Goal: Task Accomplishment & Management: Complete application form

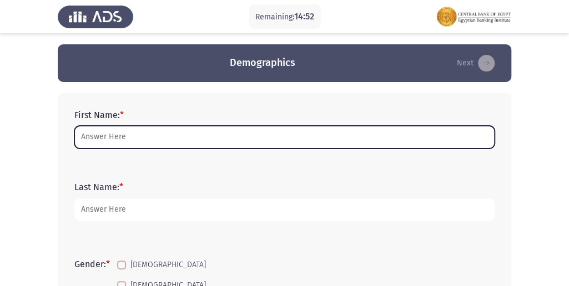
click at [117, 140] on input "First Name: *" at bounding box center [284, 137] width 420 height 23
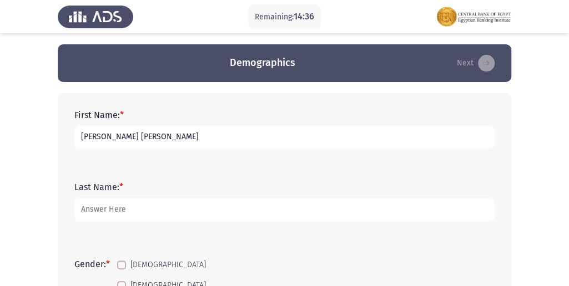
type input "[PERSON_NAME] [PERSON_NAME]"
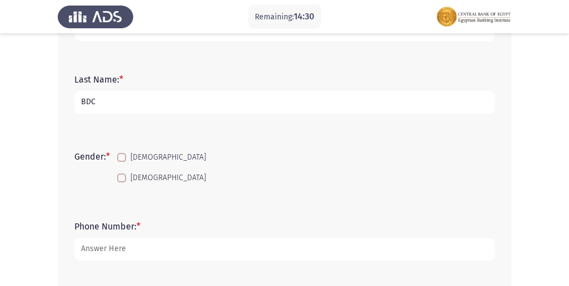
scroll to position [111, 0]
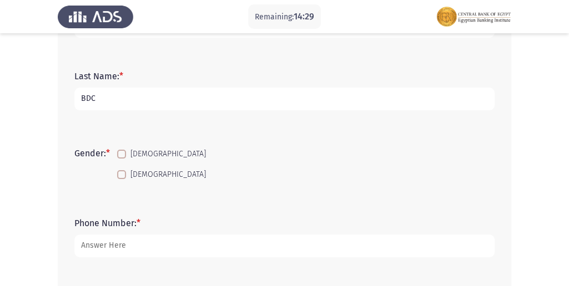
type input "BDC"
click at [122, 153] on span at bounding box center [121, 154] width 9 height 9
click at [122, 159] on input "[DEMOGRAPHIC_DATA]" at bounding box center [121, 159] width 1 height 1
checkbox input "true"
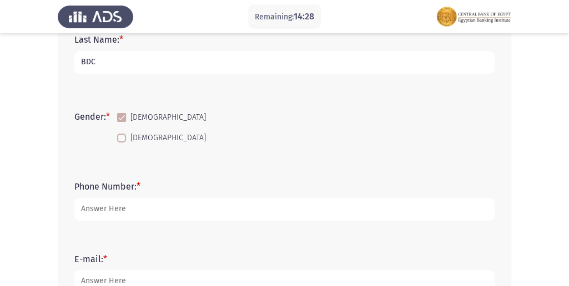
scroll to position [148, 0]
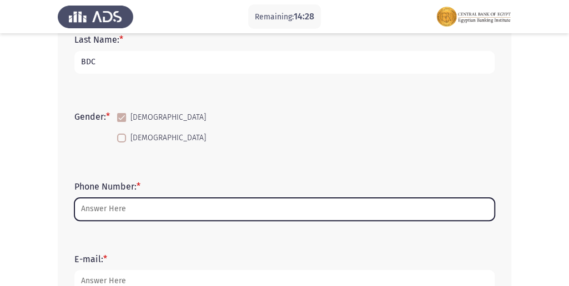
click at [123, 206] on input "Phone Number: *" at bounding box center [284, 209] width 420 height 23
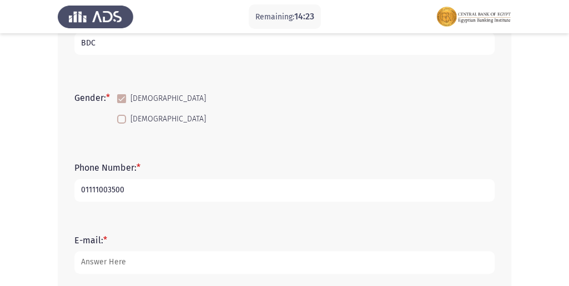
scroll to position [185, 0]
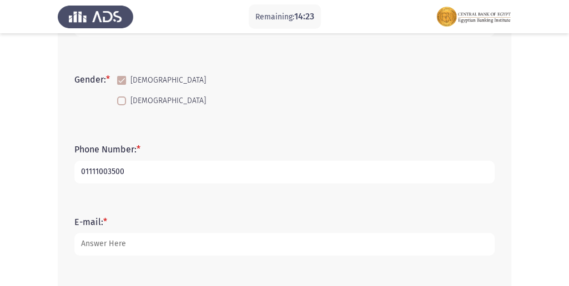
type input "01111003500"
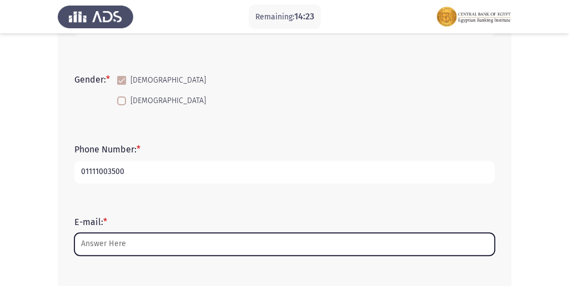
click at [133, 242] on input "E-mail: *" at bounding box center [284, 244] width 420 height 23
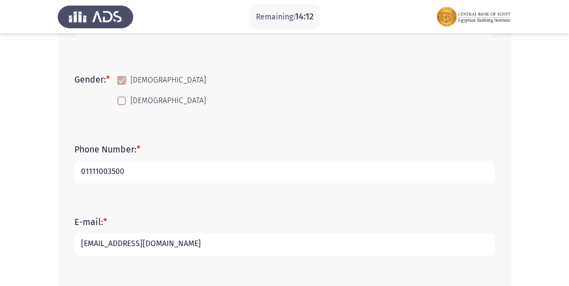
type input "[EMAIL_ADDRESS][DOMAIN_NAME]"
click at [562, 118] on app-assessment-container "Remaining: 14:12 Demographics Next First Name: * [PERSON_NAME] [PERSON_NAME] La…" at bounding box center [284, 208] width 569 height 697
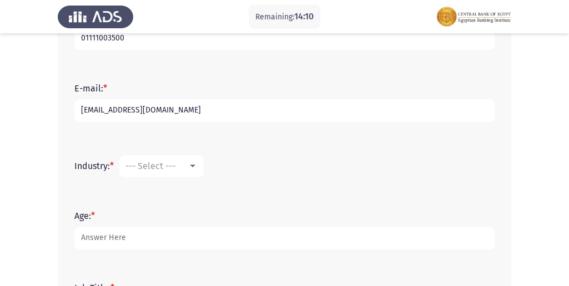
scroll to position [321, 0]
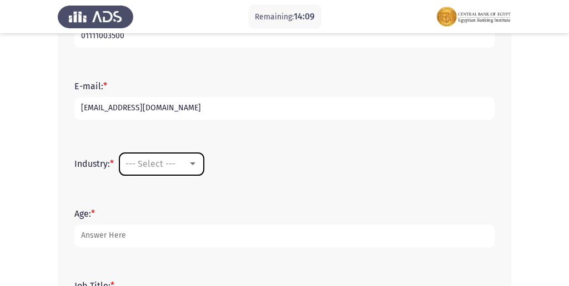
click at [172, 169] on mat-select "--- Select ---" at bounding box center [161, 164] width 84 height 22
click at [191, 164] on div at bounding box center [193, 164] width 10 height 9
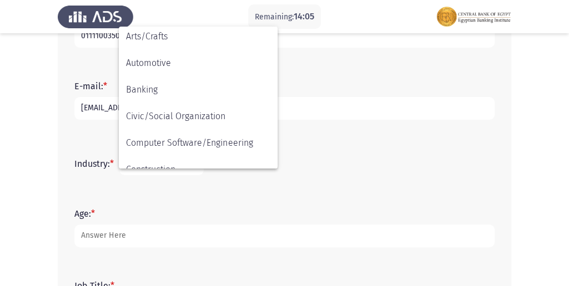
scroll to position [87, 0]
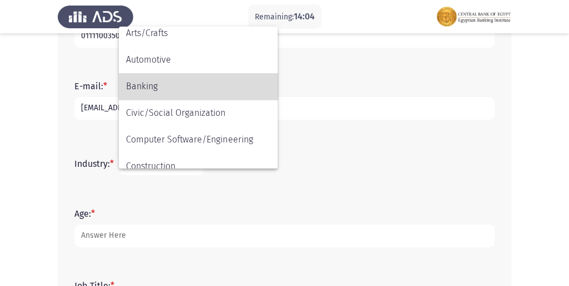
click at [179, 89] on span "Banking" at bounding box center [198, 86] width 144 height 27
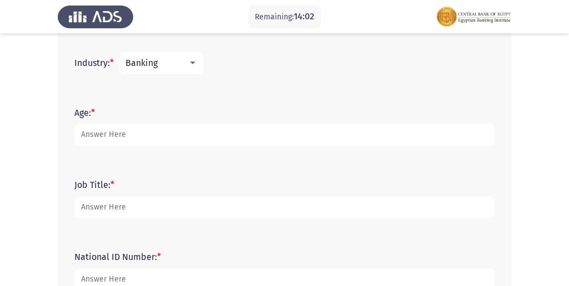
scroll to position [432, 0]
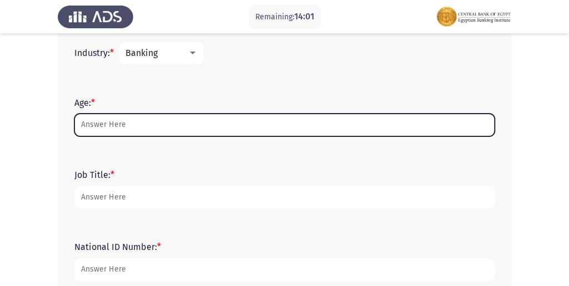
click at [107, 128] on input "Age: *" at bounding box center [284, 125] width 420 height 23
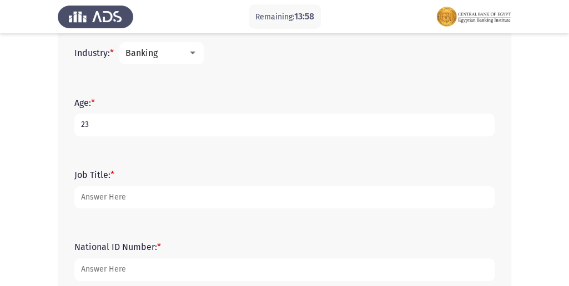
type input "23"
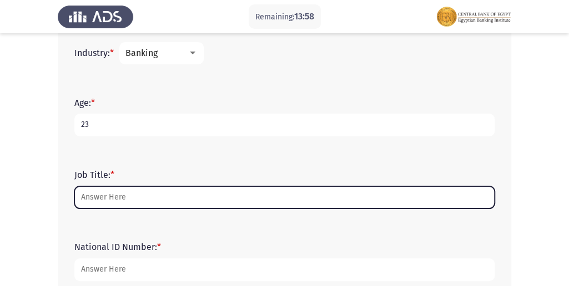
click at [103, 197] on input "Job Title: *" at bounding box center [284, 197] width 420 height 23
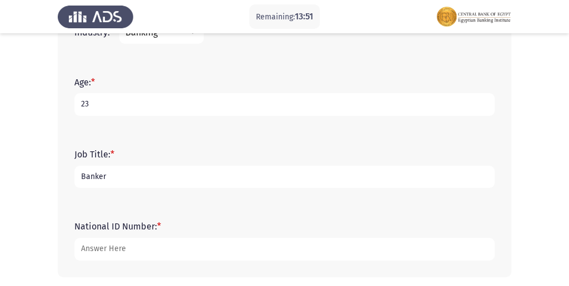
scroll to position [498, 0]
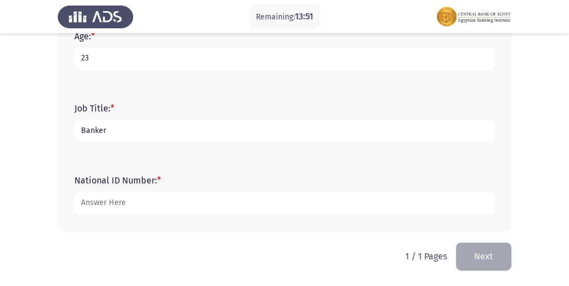
type input "Banker"
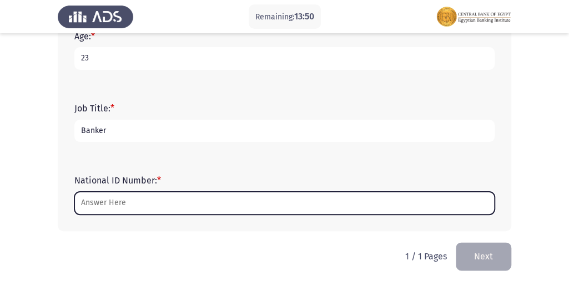
click at [133, 213] on input "National ID Number: *" at bounding box center [284, 203] width 420 height 23
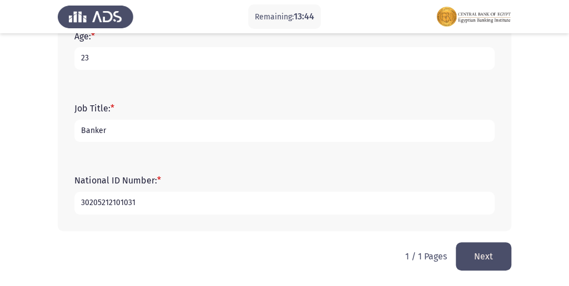
type input "30205212101031"
click at [505, 254] on button "Next" at bounding box center [484, 257] width 56 height 28
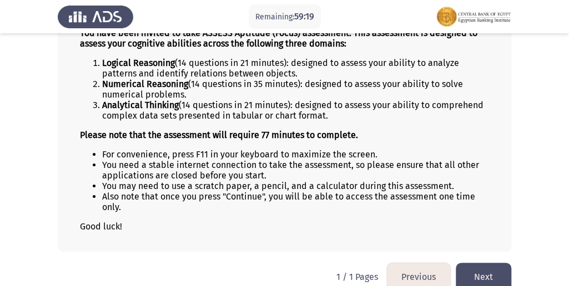
scroll to position [125, 0]
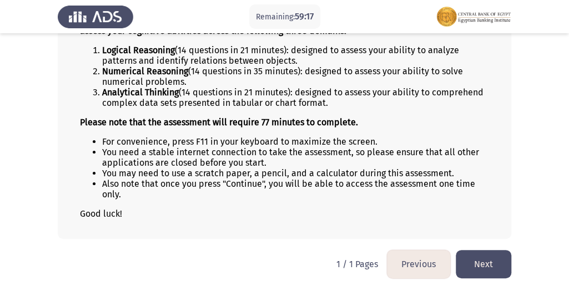
click at [472, 252] on button "Next" at bounding box center [484, 264] width 56 height 28
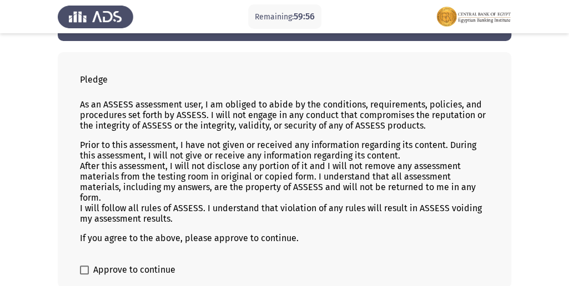
scroll to position [54, 0]
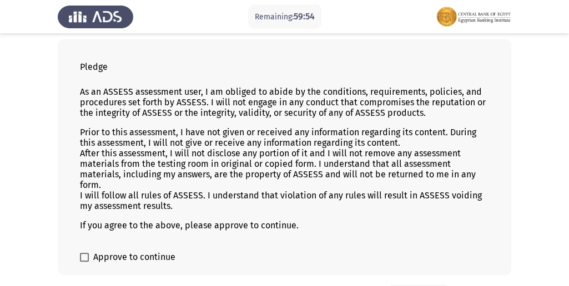
click at [85, 259] on span at bounding box center [84, 257] width 9 height 9
click at [84, 262] on input "Approve to continue" at bounding box center [84, 262] width 1 height 1
checkbox input "true"
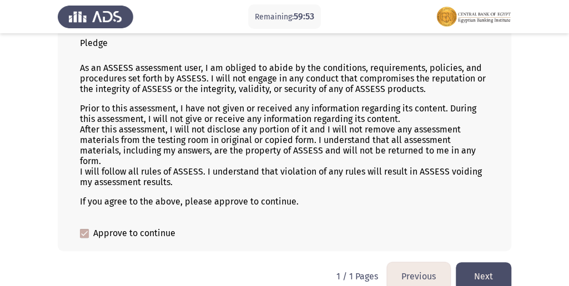
scroll to position [91, 0]
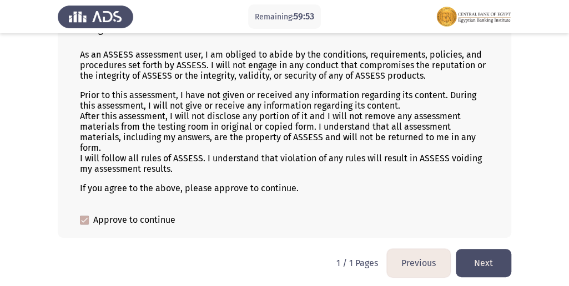
click at [473, 250] on button "Next" at bounding box center [484, 263] width 56 height 28
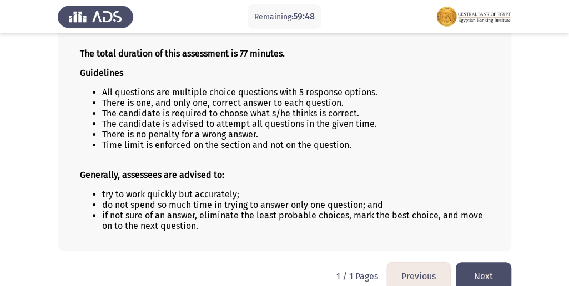
scroll to position [105, 0]
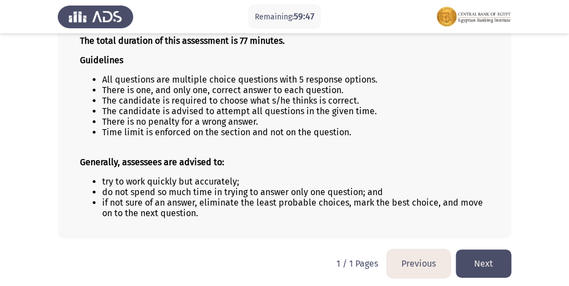
click at [476, 252] on button "Next" at bounding box center [484, 264] width 56 height 28
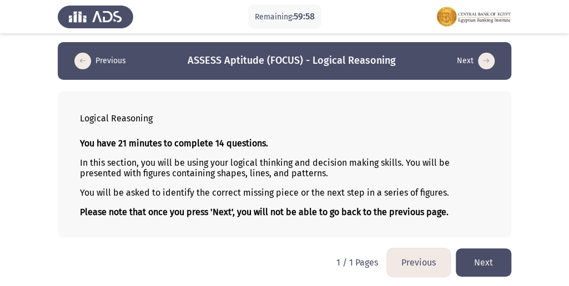
scroll to position [3, 0]
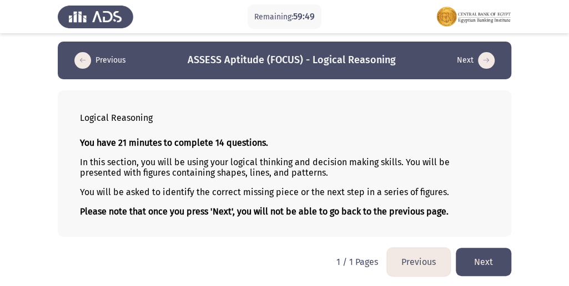
click at [476, 253] on button "Next" at bounding box center [484, 262] width 56 height 28
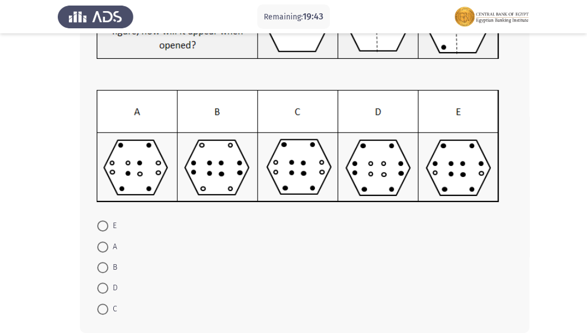
scroll to position [135, 0]
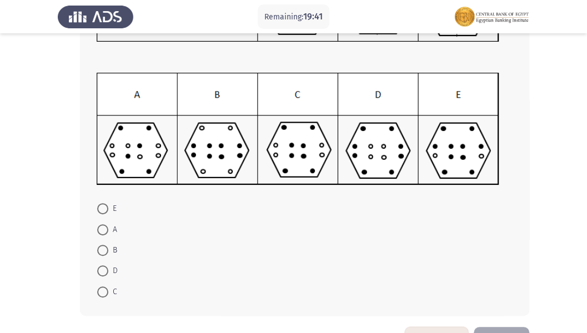
click at [109, 286] on span "C" at bounding box center [112, 291] width 9 height 13
click at [108, 286] on input "C" at bounding box center [102, 291] width 11 height 11
radio input "true"
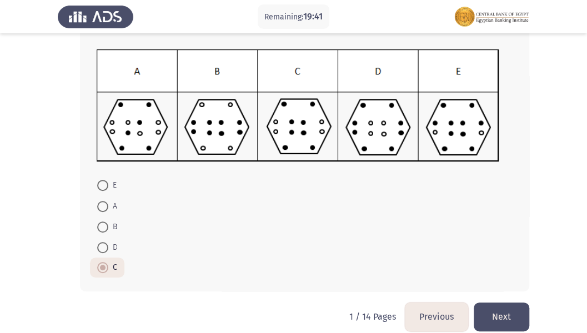
scroll to position [172, 0]
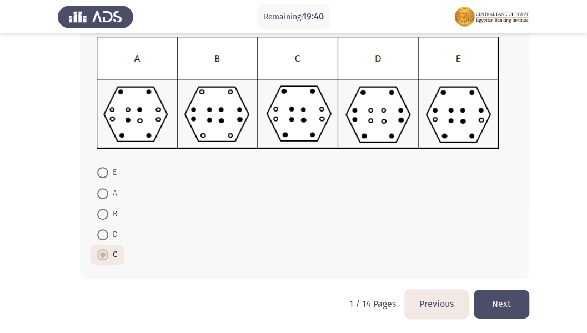
click at [518, 286] on button "Next" at bounding box center [501, 304] width 56 height 28
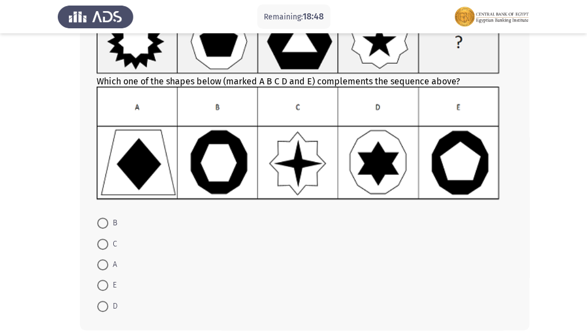
scroll to position [111, 0]
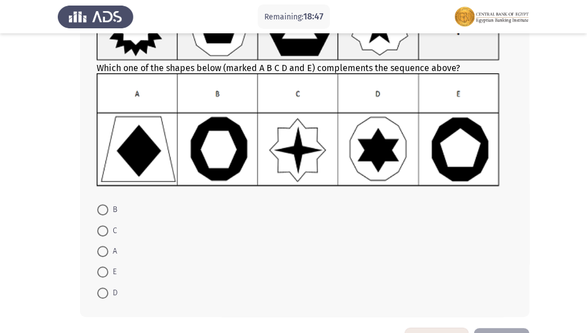
click at [104, 206] on span at bounding box center [102, 209] width 11 height 11
click at [104, 206] on input "B" at bounding box center [102, 209] width 11 height 11
radio input "true"
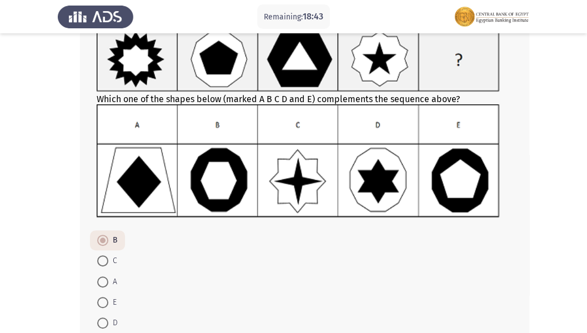
scroll to position [148, 0]
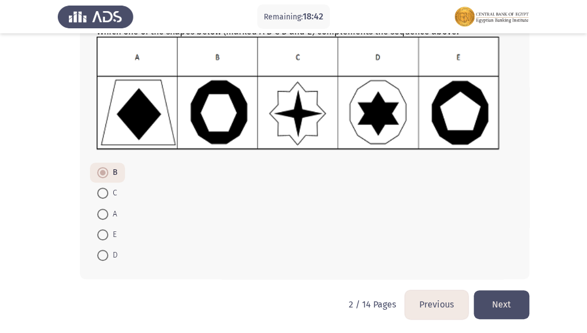
click at [503, 286] on button "Next" at bounding box center [501, 304] width 56 height 28
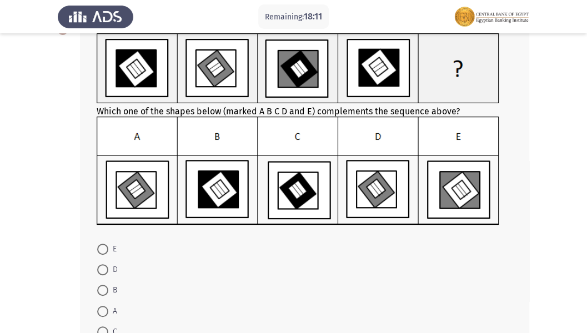
scroll to position [111, 0]
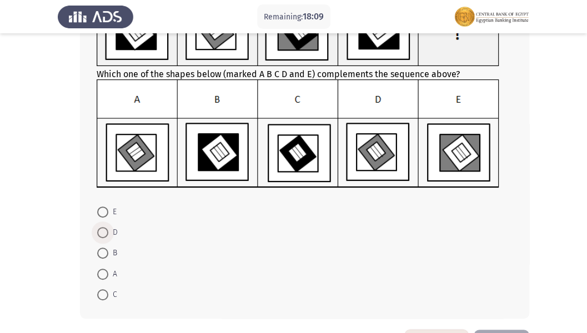
click at [103, 233] on span at bounding box center [103, 233] width 0 height 0
click at [103, 231] on input "D" at bounding box center [102, 232] width 11 height 11
radio input "true"
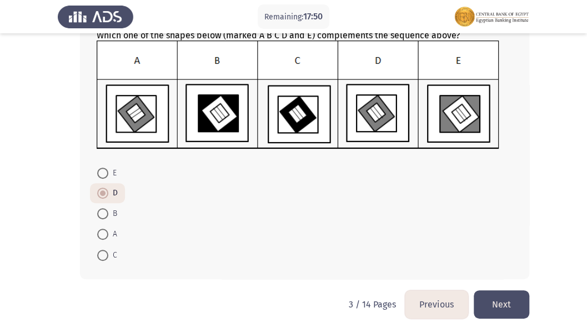
scroll to position [150, 0]
click at [511, 286] on button "Next" at bounding box center [501, 304] width 56 height 28
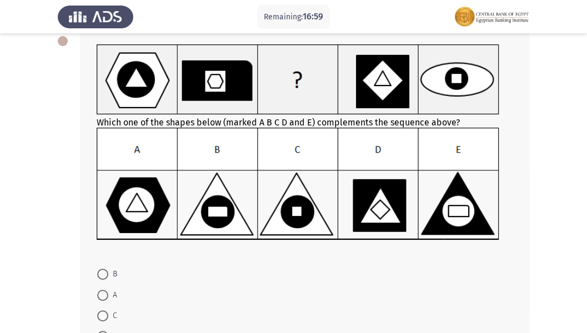
scroll to position [111, 0]
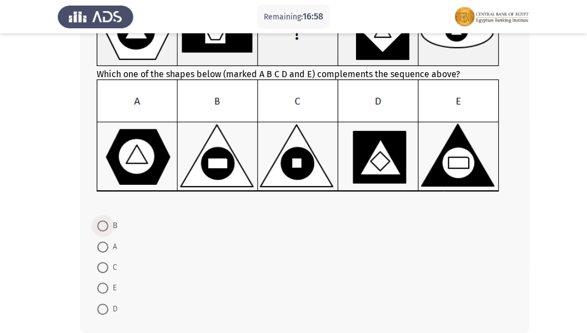
click at [100, 229] on span at bounding box center [102, 225] width 11 height 11
click at [100, 229] on input "B" at bounding box center [102, 225] width 11 height 11
radio input "true"
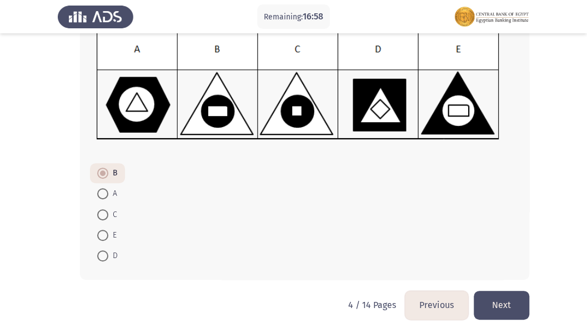
scroll to position [164, 0]
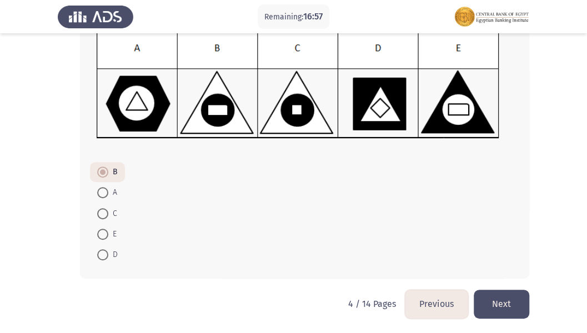
click at [501, 286] on button "Next" at bounding box center [501, 304] width 56 height 28
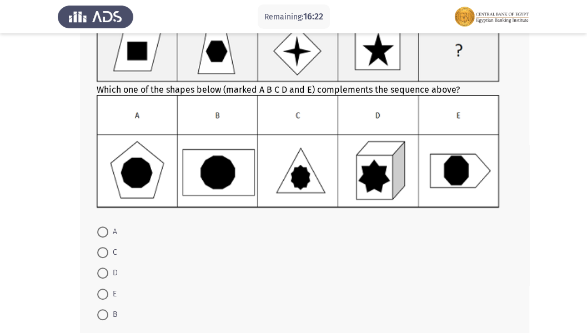
scroll to position [113, 0]
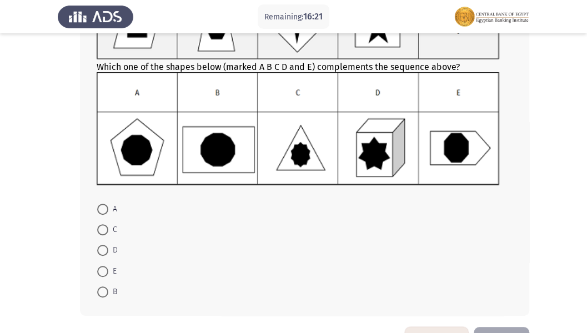
click at [103, 286] on span at bounding box center [102, 291] width 11 height 11
click at [103, 286] on input "B" at bounding box center [102, 291] width 11 height 11
radio input "true"
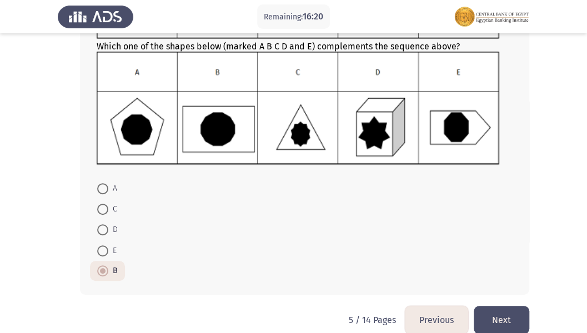
scroll to position [149, 0]
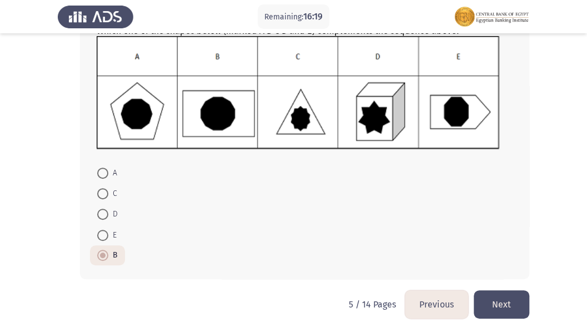
click at [504, 286] on button "Next" at bounding box center [501, 304] width 56 height 28
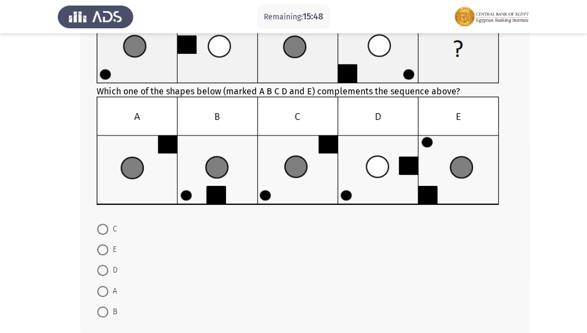
scroll to position [111, 0]
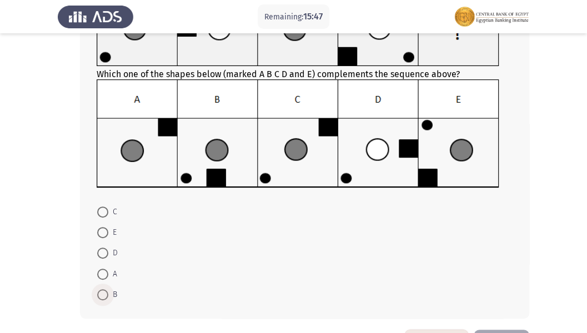
click at [100, 286] on span at bounding box center [102, 294] width 11 height 11
click at [100, 286] on input "B" at bounding box center [102, 294] width 11 height 11
radio input "true"
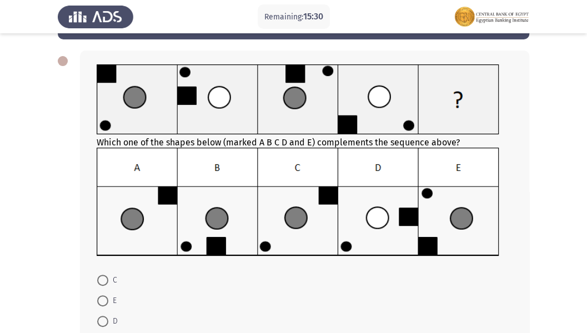
scroll to position [148, 0]
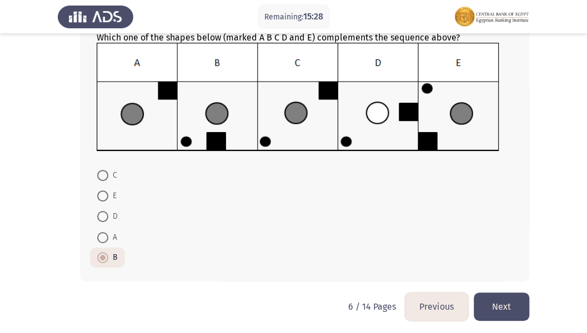
click at [497, 286] on button "Next" at bounding box center [501, 307] width 56 height 28
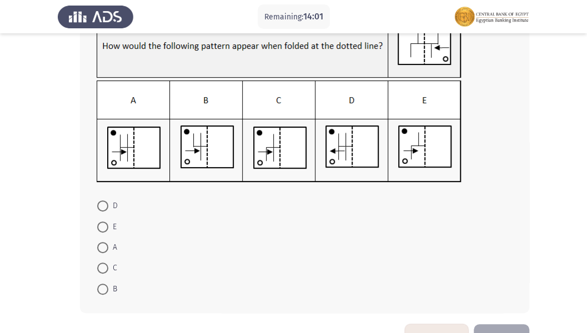
scroll to position [111, 0]
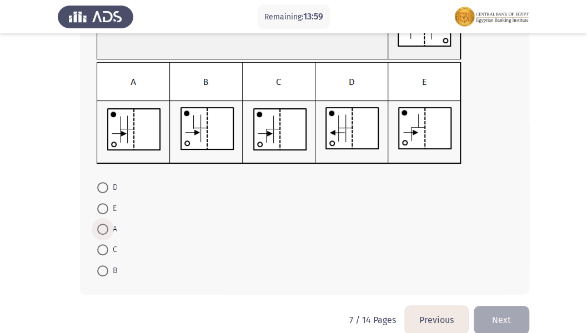
click at [104, 225] on span at bounding box center [102, 229] width 11 height 11
click at [104, 225] on input "A" at bounding box center [102, 229] width 11 height 11
radio input "true"
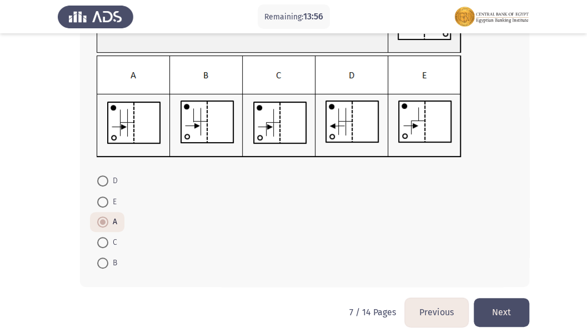
scroll to position [127, 0]
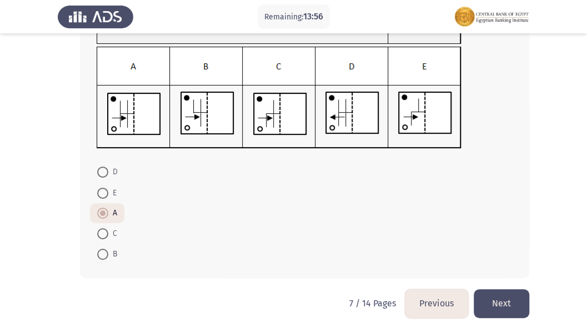
click at [503, 286] on button "Next" at bounding box center [501, 303] width 56 height 28
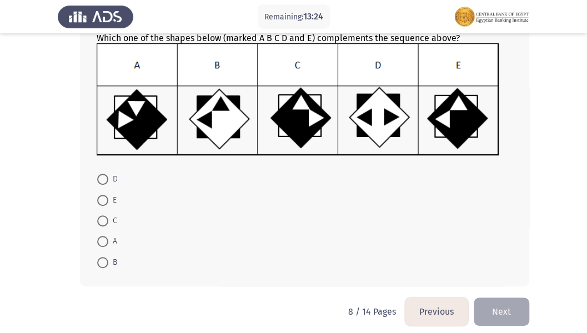
scroll to position [148, 0]
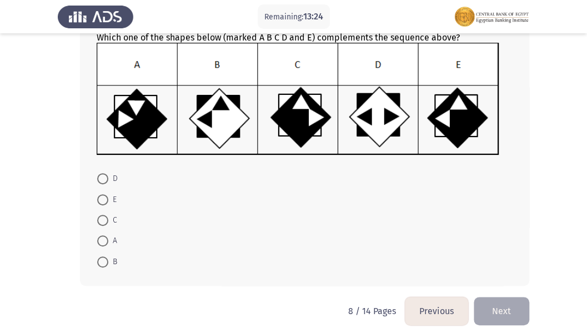
click at [103, 215] on span at bounding box center [102, 220] width 11 height 11
click at [103, 215] on input "C" at bounding box center [102, 220] width 11 height 11
radio input "true"
click at [493, 286] on button "Next" at bounding box center [501, 310] width 56 height 28
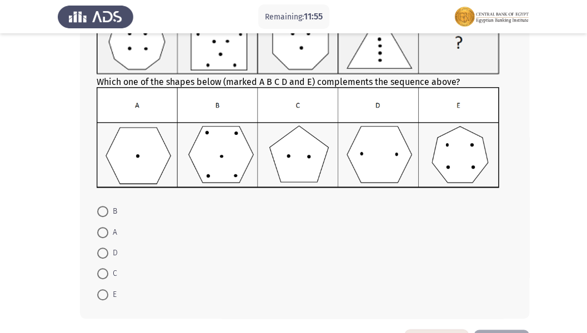
scroll to position [111, 0]
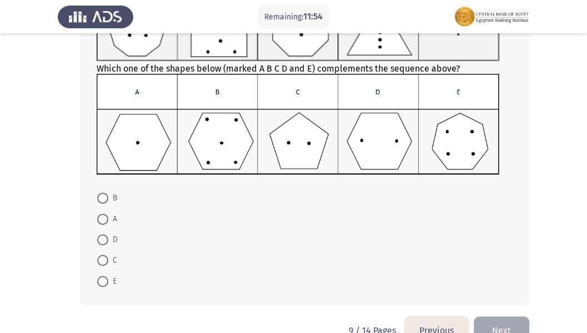
click at [105, 236] on span at bounding box center [102, 239] width 11 height 11
click at [105, 236] on input "D" at bounding box center [102, 239] width 11 height 11
radio input "true"
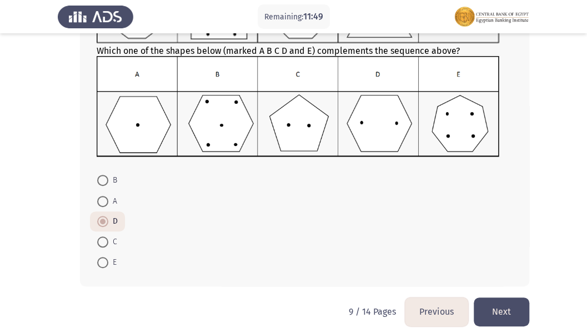
scroll to position [137, 0]
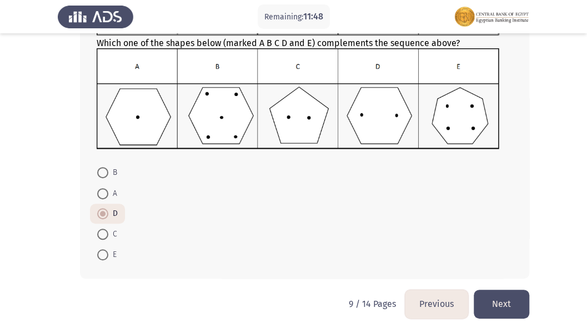
click at [505, 286] on button "Next" at bounding box center [501, 304] width 56 height 28
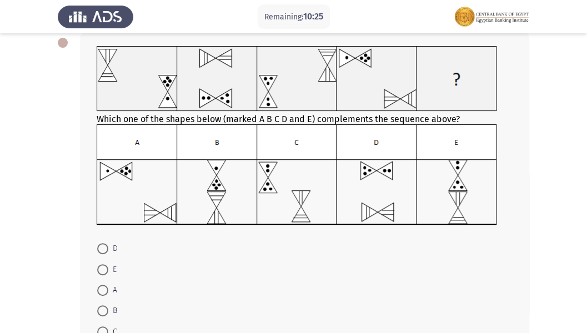
scroll to position [74, 0]
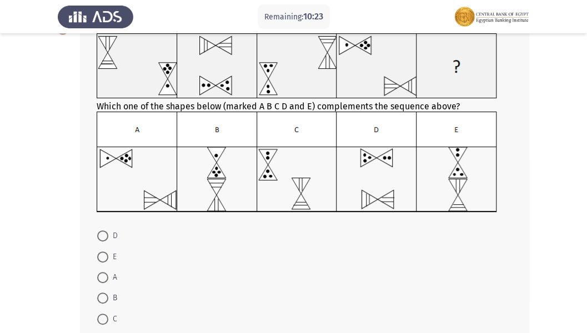
click at [104, 286] on span at bounding box center [102, 319] width 11 height 11
click at [104, 286] on input "C" at bounding box center [102, 319] width 11 height 11
radio input "true"
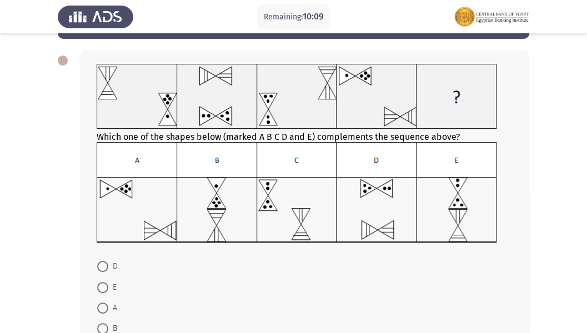
scroll to position [111, 0]
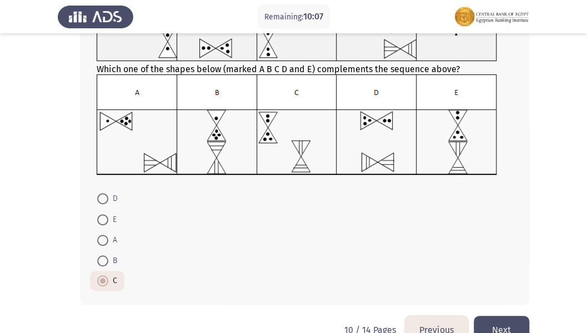
click at [518, 286] on button "Next" at bounding box center [501, 330] width 56 height 28
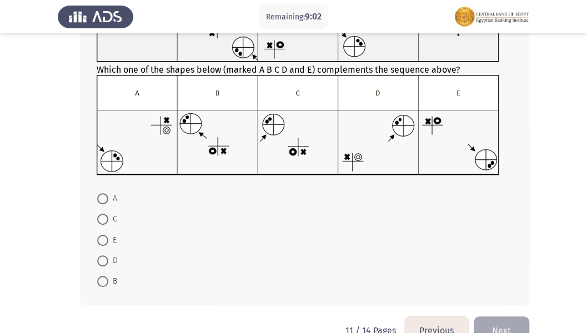
click at [104, 214] on span at bounding box center [102, 219] width 11 height 11
click at [104, 214] on input "C" at bounding box center [102, 219] width 11 height 11
radio input "true"
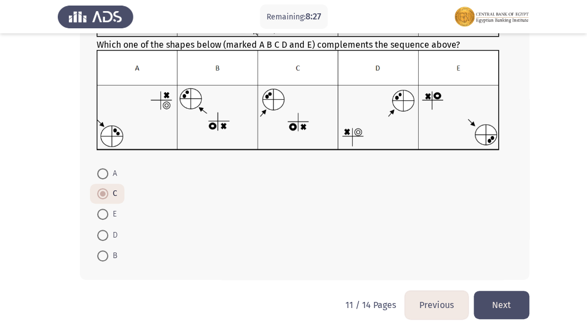
scroll to position [137, 0]
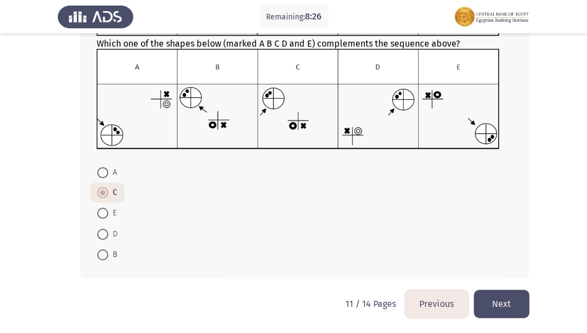
click at [513, 286] on button "Next" at bounding box center [501, 304] width 56 height 28
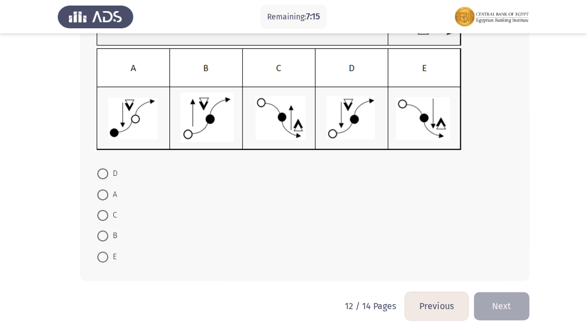
scroll to position [127, 0]
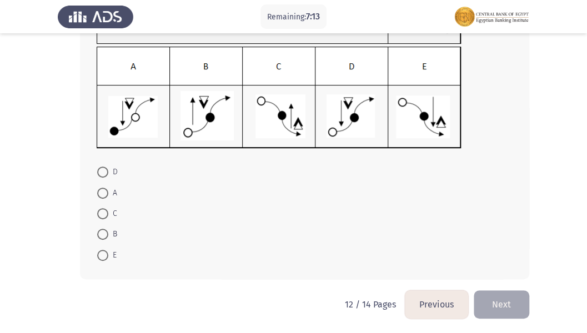
click at [103, 167] on span at bounding box center [102, 172] width 11 height 11
click at [103, 167] on input "D" at bounding box center [102, 172] width 11 height 11
radio input "true"
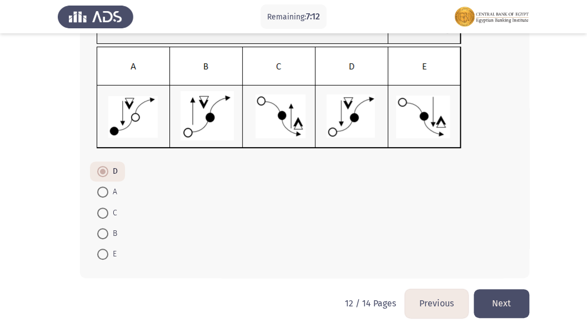
click at [508, 286] on button "Next" at bounding box center [501, 303] width 56 height 28
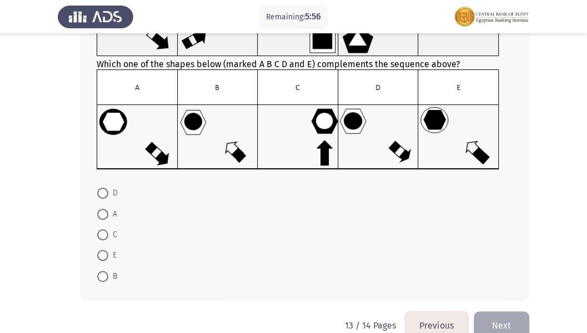
scroll to position [137, 0]
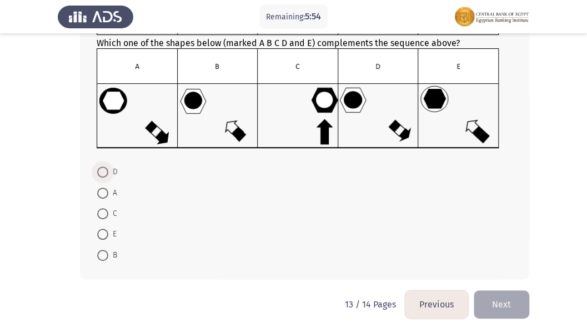
click at [99, 174] on span at bounding box center [102, 172] width 11 height 11
click at [99, 174] on input "D" at bounding box center [102, 172] width 11 height 11
radio input "true"
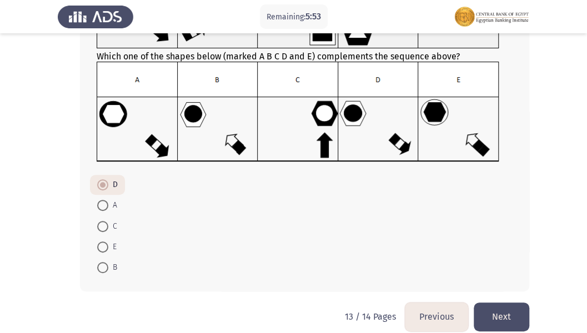
scroll to position [136, 0]
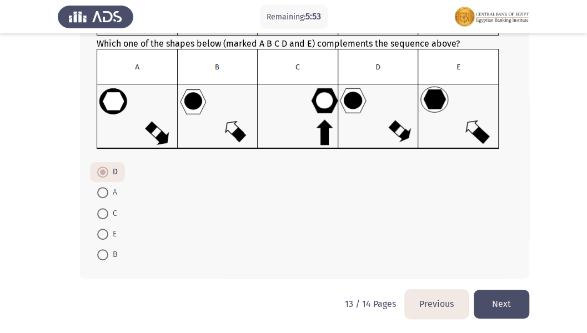
click at [498, 286] on button "Next" at bounding box center [501, 304] width 56 height 28
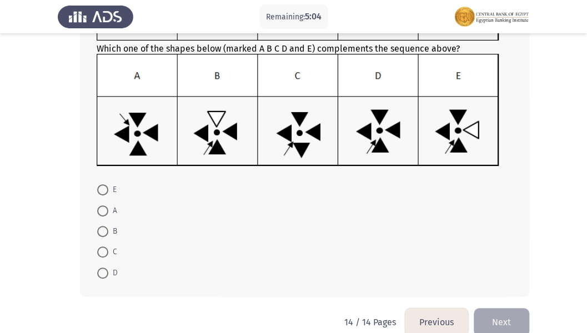
scroll to position [148, 0]
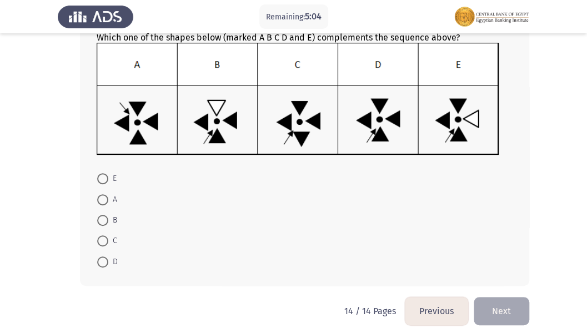
click at [101, 259] on span at bounding box center [102, 261] width 11 height 11
click at [101, 259] on input "D" at bounding box center [102, 261] width 11 height 11
radio input "true"
click at [516, 286] on button "Next" at bounding box center [501, 310] width 56 height 28
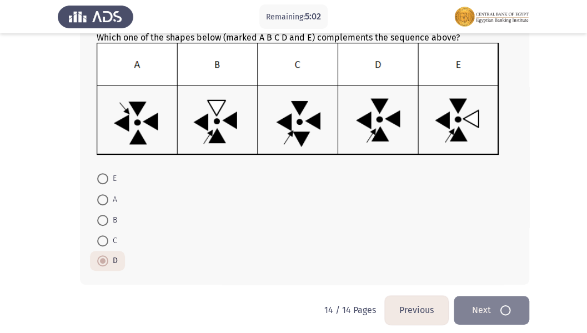
scroll to position [0, 0]
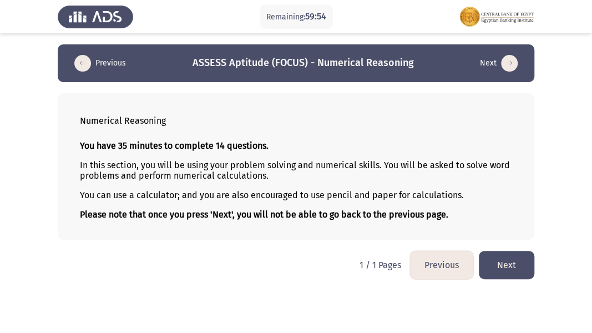
click at [493, 264] on button "Next" at bounding box center [507, 265] width 56 height 28
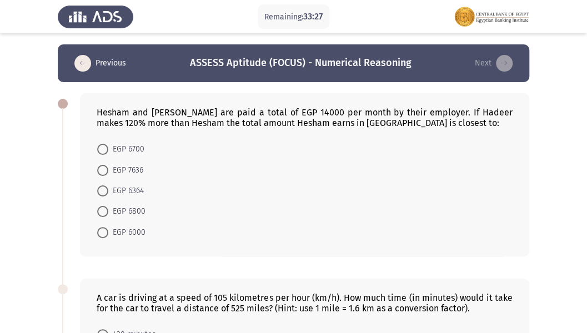
click at [110, 197] on mat-radio-button "EGP 6364" at bounding box center [120, 190] width 61 height 21
click at [107, 192] on span at bounding box center [102, 190] width 11 height 11
click at [107, 192] on input "EGP 6364" at bounding box center [102, 190] width 11 height 11
radio input "true"
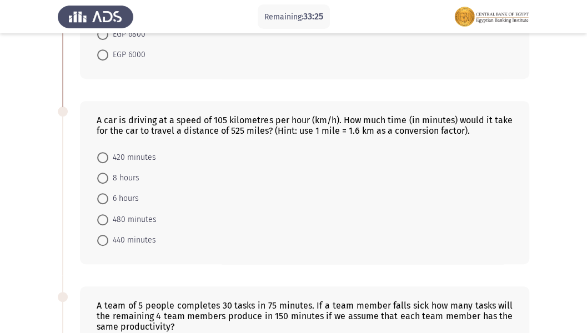
scroll to position [185, 0]
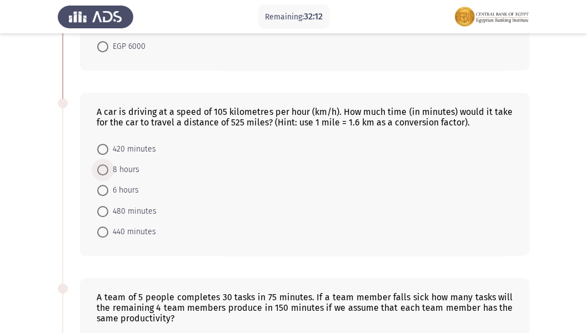
click at [102, 167] on span at bounding box center [102, 169] width 11 height 11
click at [102, 167] on input "8 hours" at bounding box center [102, 169] width 11 height 11
radio input "true"
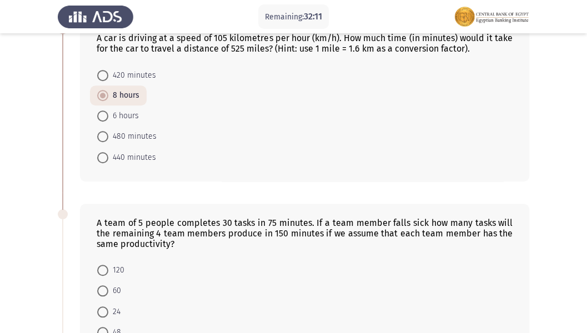
scroll to position [222, 0]
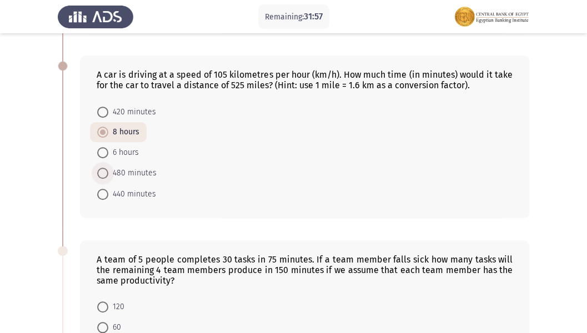
click at [105, 167] on label "480 minutes" at bounding box center [126, 173] width 59 height 13
click at [105, 168] on input "480 minutes" at bounding box center [102, 173] width 11 height 11
radio input "true"
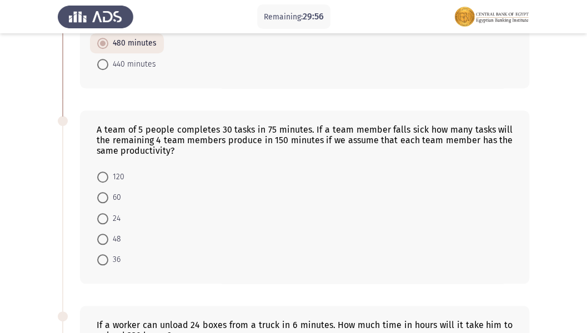
scroll to position [389, 0]
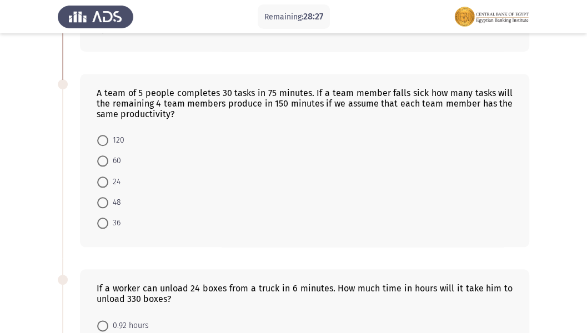
click at [101, 199] on span at bounding box center [102, 202] width 11 height 11
click at [101, 199] on input "48" at bounding box center [102, 202] width 11 height 11
radio input "true"
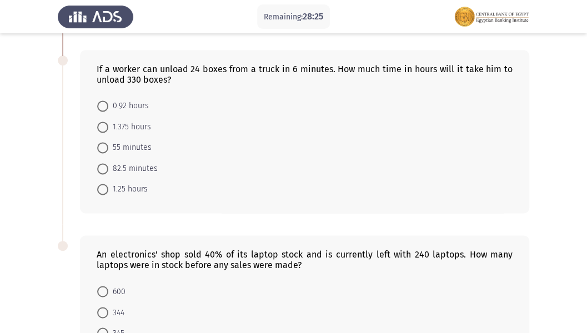
scroll to position [611, 0]
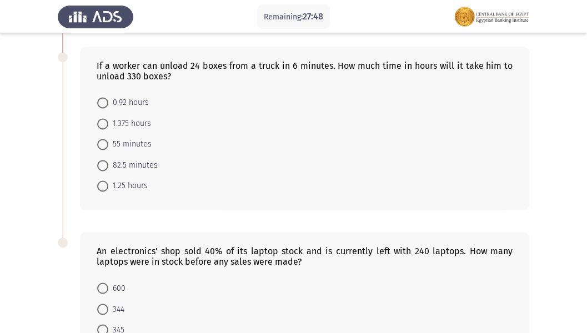
click at [103, 160] on span at bounding box center [102, 165] width 11 height 11
click at [103, 160] on input "82.5 minutes" at bounding box center [102, 165] width 11 height 11
radio input "true"
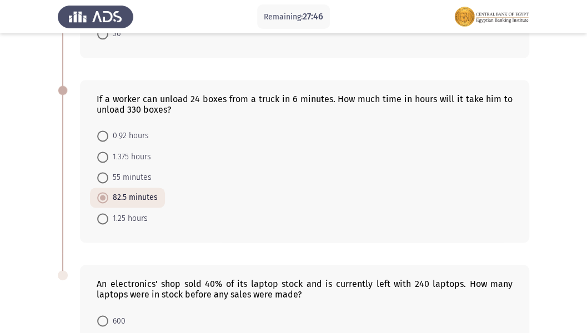
scroll to position [574, 0]
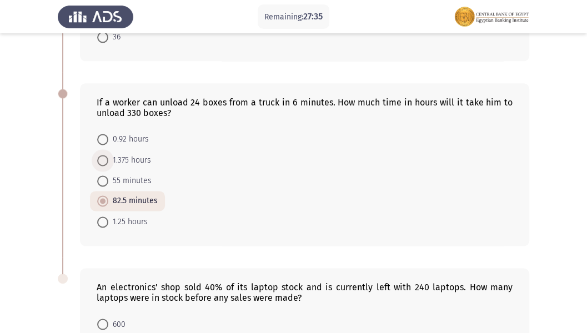
click at [101, 160] on span at bounding box center [102, 160] width 11 height 11
click at [101, 160] on input "1.375 hours" at bounding box center [102, 160] width 11 height 11
radio input "true"
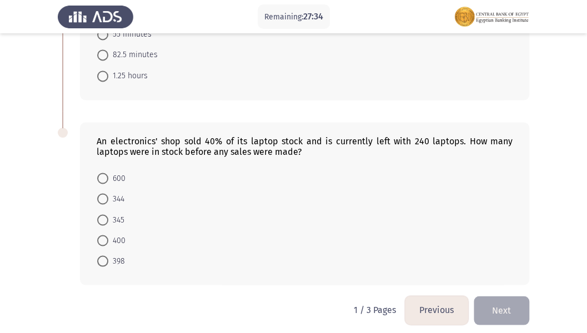
scroll to position [720, 0]
click at [101, 234] on span at bounding box center [102, 239] width 11 height 11
click at [101, 234] on input "400" at bounding box center [102, 239] width 11 height 11
radio input "true"
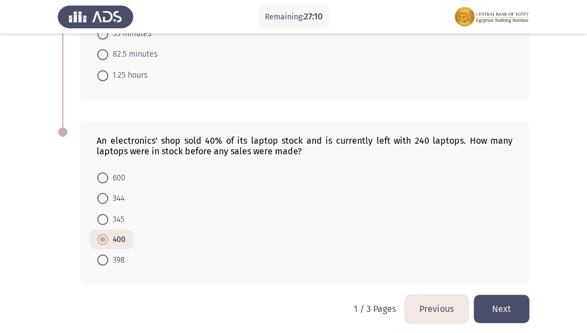
click at [503, 286] on button "Next" at bounding box center [501, 309] width 56 height 28
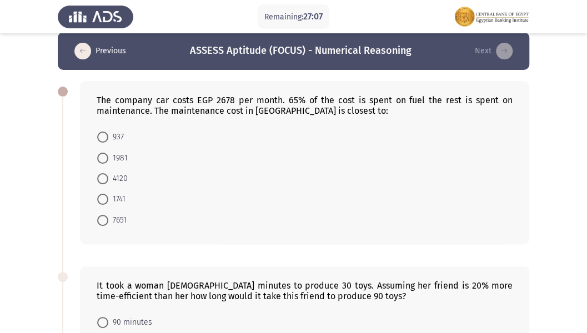
scroll to position [0, 0]
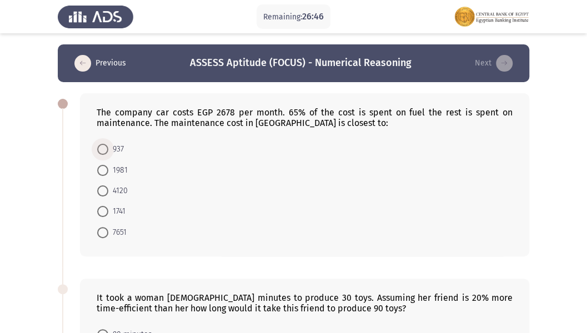
click at [100, 148] on span at bounding box center [102, 149] width 11 height 11
click at [100, 148] on input "937" at bounding box center [102, 149] width 11 height 11
radio input "true"
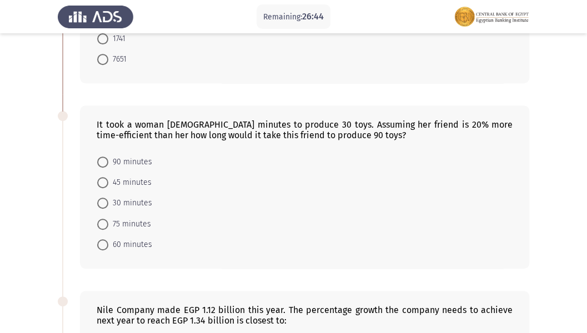
scroll to position [185, 0]
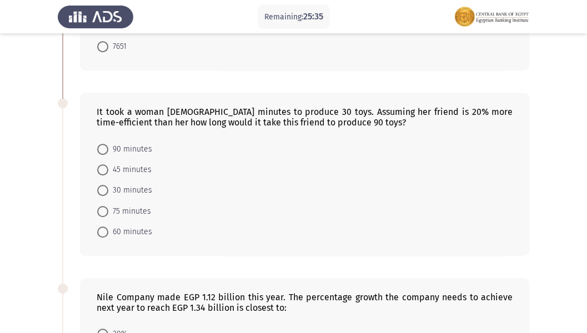
click at [111, 149] on span "90 minutes" at bounding box center [130, 149] width 44 height 13
click at [108, 149] on input "90 minutes" at bounding box center [102, 149] width 11 height 11
radio input "true"
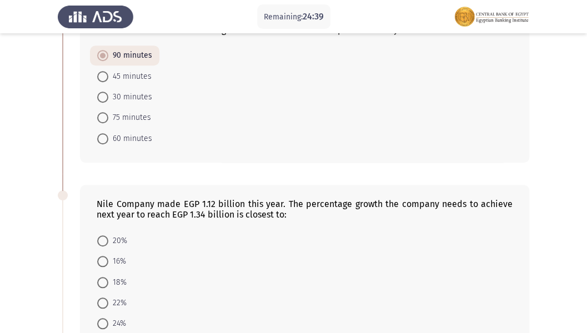
scroll to position [296, 0]
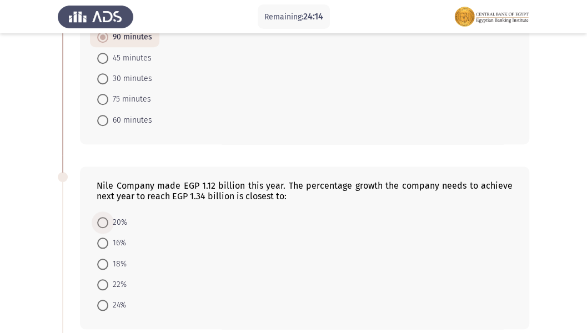
click at [98, 225] on label "20%" at bounding box center [112, 222] width 30 height 13
click at [98, 225] on input "20%" at bounding box center [102, 222] width 11 height 11
radio input "true"
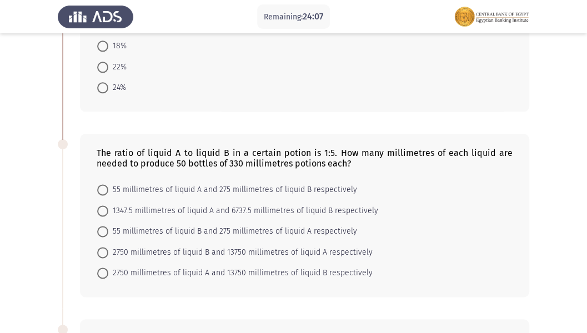
scroll to position [526, 0]
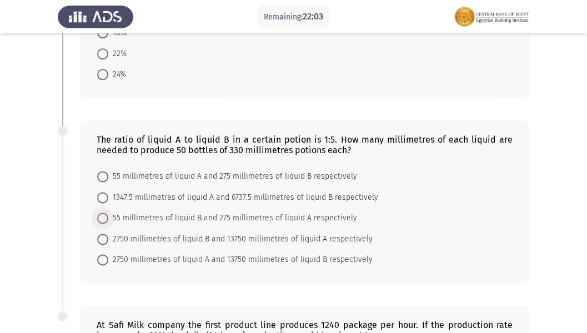
click at [106, 213] on span at bounding box center [102, 218] width 11 height 11
click at [106, 213] on input "55 millimetres of liquid B and 275 millimetres of liquid A respectively" at bounding box center [102, 218] width 11 height 11
radio input "true"
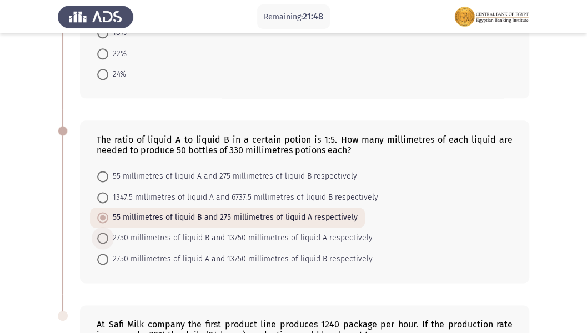
click at [172, 234] on span "2750 millimetres of liquid B and 13750 millimetres of liquid A respectively" at bounding box center [240, 237] width 264 height 13
click at [108, 234] on input "2750 millimetres of liquid B and 13750 millimetres of liquid A respectively" at bounding box center [102, 238] width 11 height 11
radio input "true"
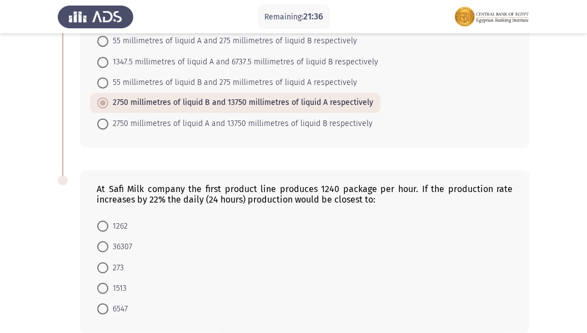
scroll to position [710, 0]
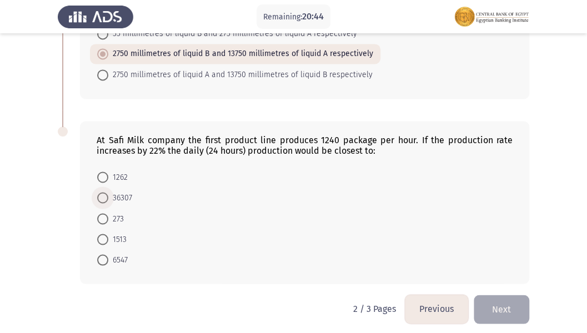
click at [106, 192] on span at bounding box center [102, 197] width 11 height 11
click at [106, 192] on input "36307" at bounding box center [102, 197] width 11 height 11
radio input "true"
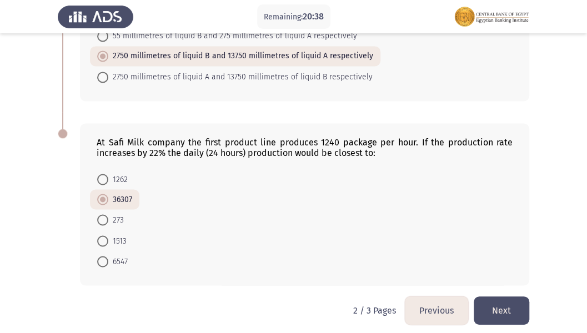
scroll to position [710, 0]
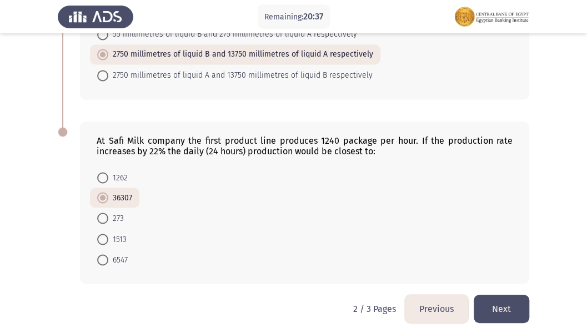
click at [501, 286] on button "Next" at bounding box center [501, 309] width 56 height 28
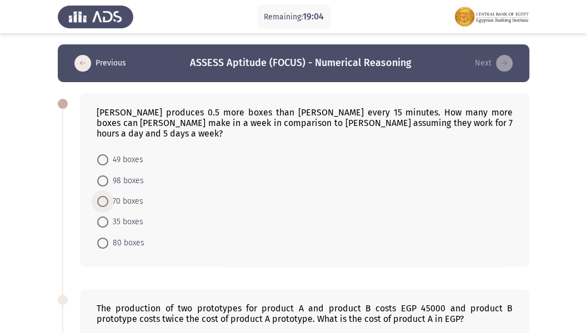
click at [110, 195] on span "70 boxes" at bounding box center [125, 201] width 35 height 13
click at [108, 196] on input "70 boxes" at bounding box center [102, 201] width 11 height 11
radio input "true"
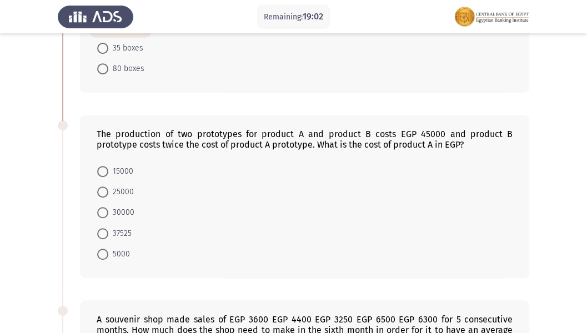
scroll to position [185, 0]
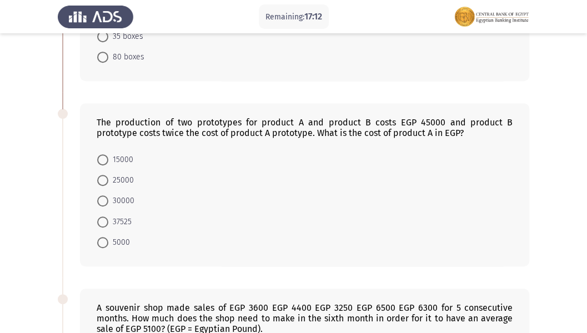
click at [109, 153] on span "15000" at bounding box center [120, 159] width 25 height 13
click at [108, 154] on input "15000" at bounding box center [102, 159] width 11 height 11
radio input "true"
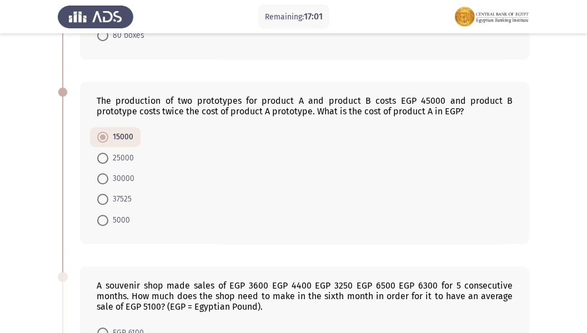
scroll to position [353, 0]
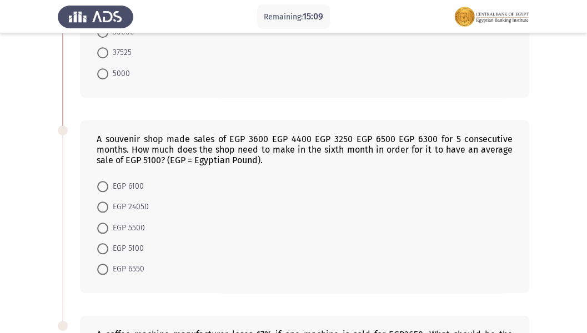
click at [133, 263] on span "EGP 6550" at bounding box center [126, 269] width 36 height 13
click at [108, 264] on input "EGP 6550" at bounding box center [102, 269] width 11 height 11
radio input "true"
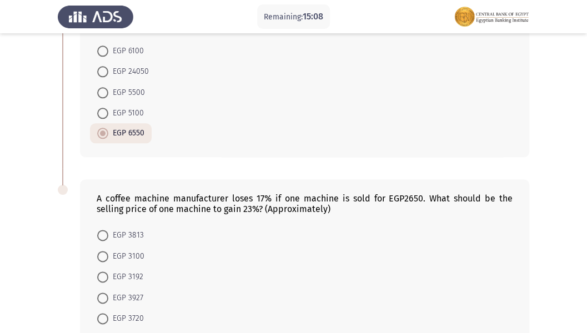
scroll to position [537, 0]
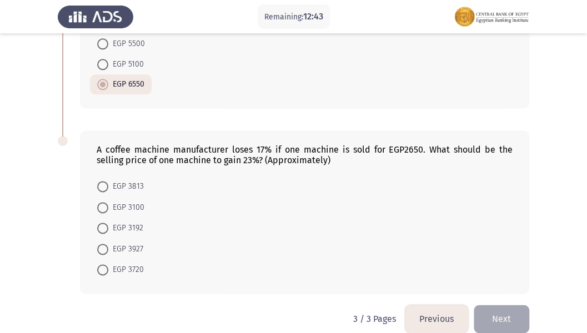
click at [131, 180] on span "EGP 3813" at bounding box center [126, 186] width 36 height 13
click at [108, 181] on input "EGP 3813" at bounding box center [102, 186] width 11 height 11
radio input "true"
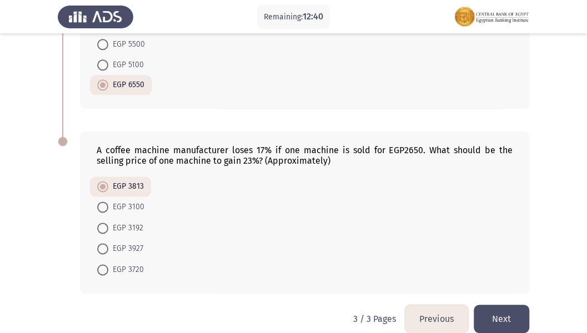
click at [508, 286] on button "Next" at bounding box center [501, 319] width 56 height 28
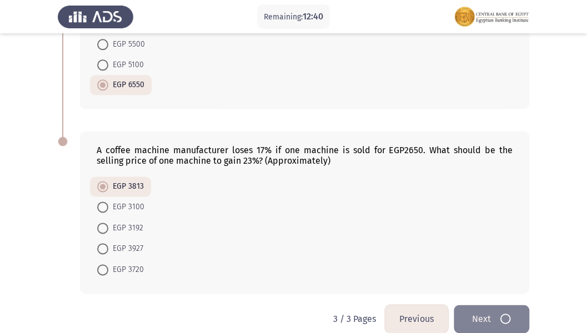
scroll to position [0, 0]
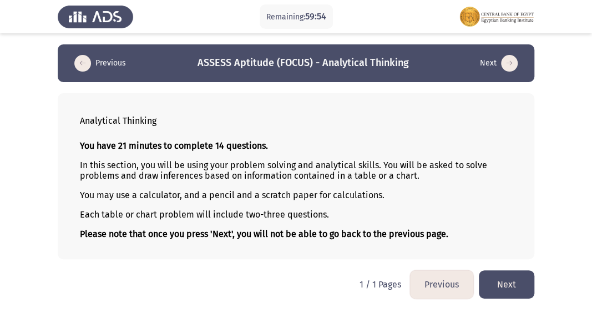
click at [501, 280] on button "Next" at bounding box center [507, 284] width 56 height 28
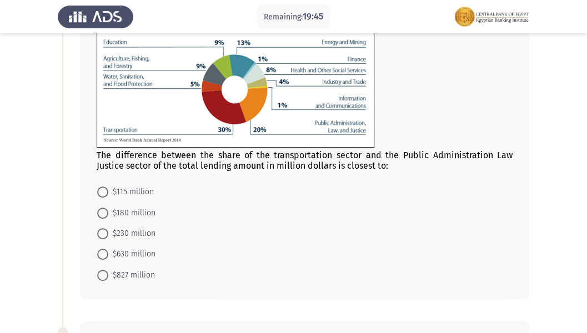
scroll to position [111, 0]
click at [151, 254] on span "$630 million" at bounding box center [131, 253] width 47 height 13
click at [108, 254] on input "$630 million" at bounding box center [102, 253] width 11 height 11
radio input "true"
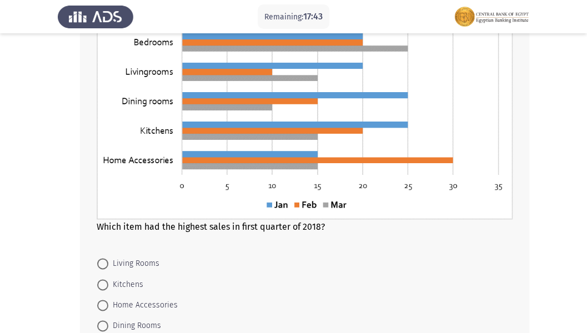
scroll to position [542, 0]
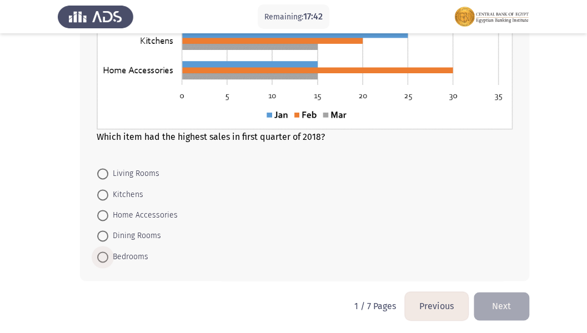
click at [126, 253] on span "Bedrooms" at bounding box center [128, 256] width 40 height 13
click at [108, 253] on input "Bedrooms" at bounding box center [102, 256] width 11 height 11
radio input "true"
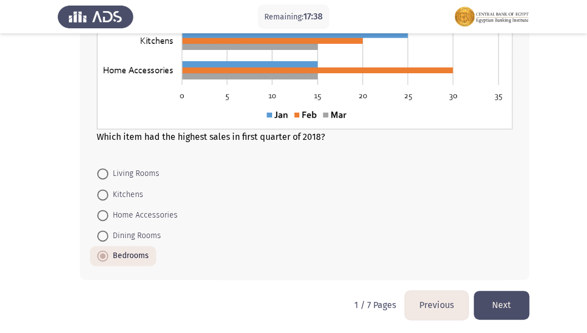
click at [515, 286] on button "Next" at bounding box center [501, 305] width 56 height 28
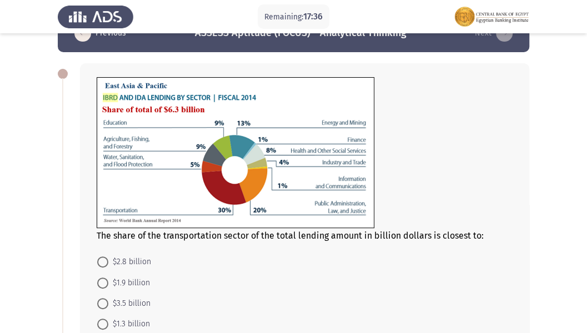
scroll to position [74, 0]
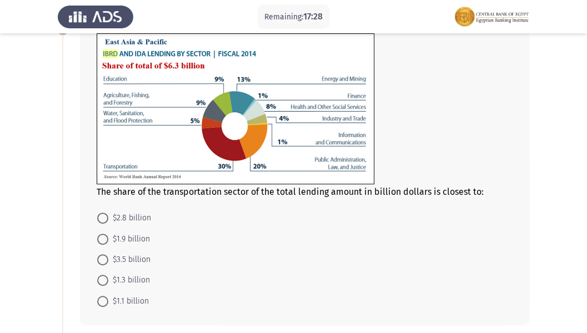
click at [119, 240] on span "$1.9 billion" at bounding box center [129, 239] width 42 height 13
click at [108, 240] on input "$1.9 billion" at bounding box center [102, 239] width 11 height 11
radio input "true"
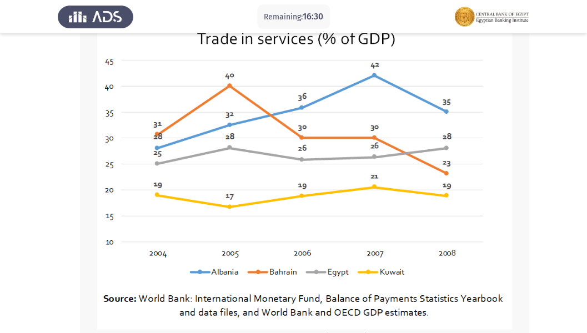
scroll to position [407, 0]
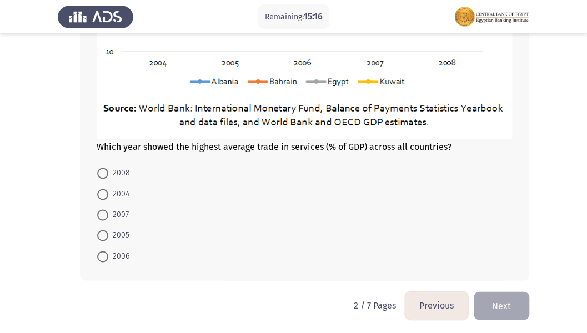
click at [112, 219] on span "2007" at bounding box center [118, 214] width 21 height 13
click at [108, 219] on input "2007" at bounding box center [102, 214] width 11 height 11
radio input "true"
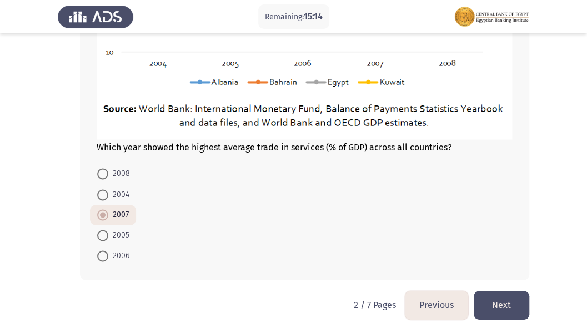
click at [497, 286] on button "Next" at bounding box center [501, 305] width 56 height 28
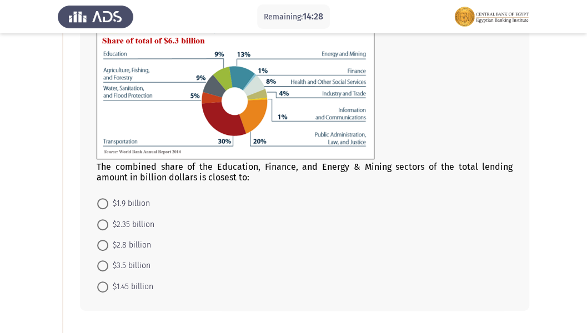
scroll to position [111, 0]
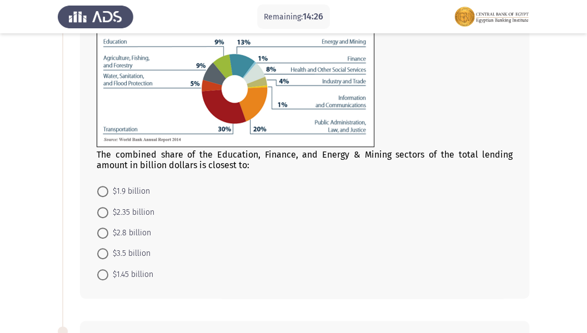
click at [139, 276] on span "$1.45 billion" at bounding box center [130, 274] width 45 height 13
click at [108, 276] on input "$1.45 billion" at bounding box center [102, 274] width 11 height 11
radio input "true"
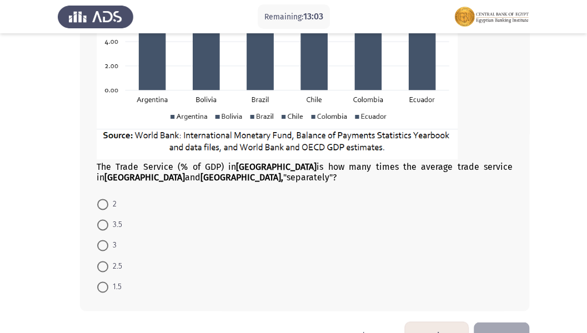
scroll to position [592, 0]
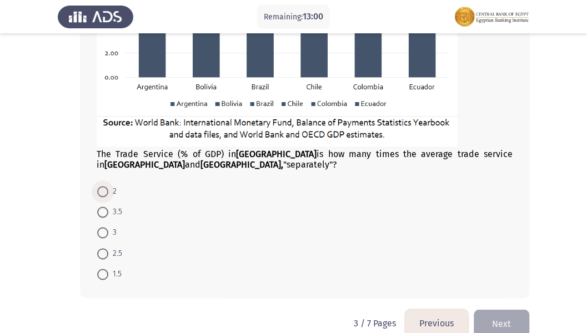
click at [100, 185] on label "2" at bounding box center [106, 191] width 19 height 13
click at [100, 186] on input "2" at bounding box center [102, 191] width 11 height 11
radio input "true"
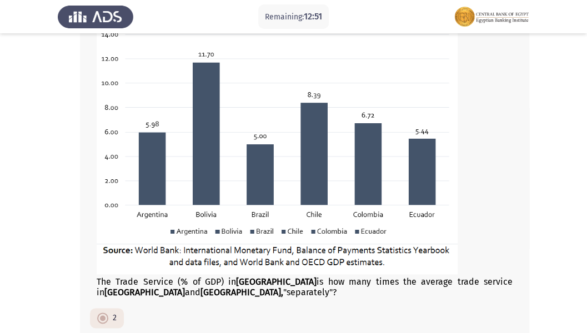
scroll to position [609, 0]
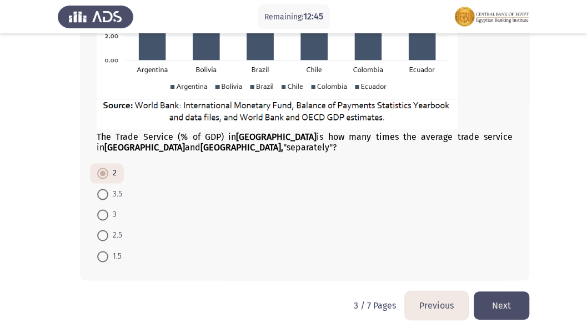
click at [512, 286] on button "Next" at bounding box center [501, 305] width 56 height 28
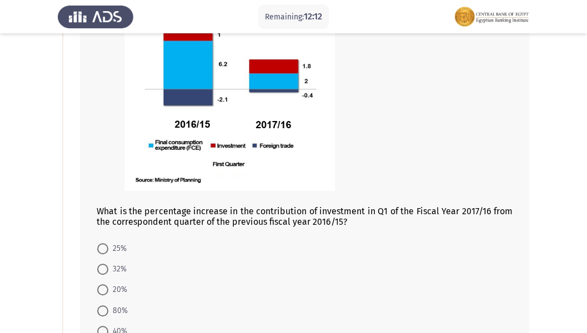
scroll to position [222, 0]
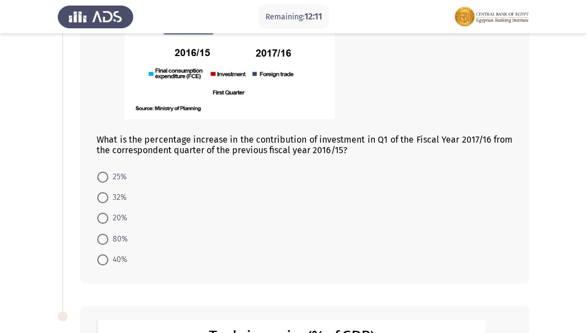
click at [118, 234] on span "80%" at bounding box center [117, 239] width 19 height 13
click at [108, 234] on input "80%" at bounding box center [102, 239] width 11 height 11
radio input "true"
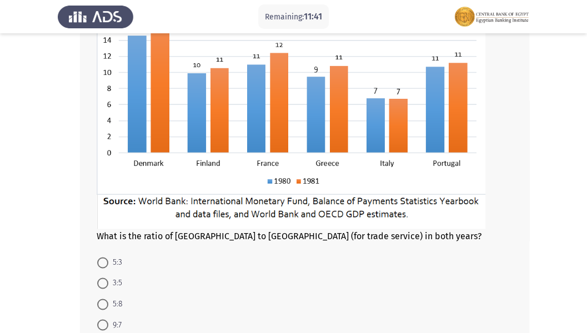
scroll to position [658, 0]
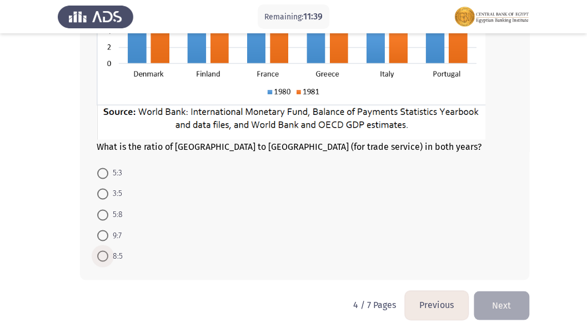
click at [105, 254] on span at bounding box center [102, 255] width 11 height 11
click at [105, 254] on input "8:5" at bounding box center [102, 255] width 11 height 11
radio input "true"
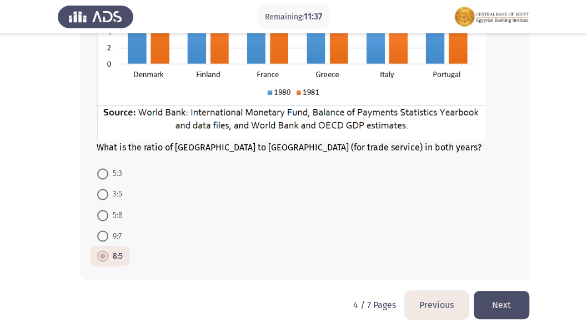
click at [506, 286] on button "Next" at bounding box center [501, 305] width 56 height 28
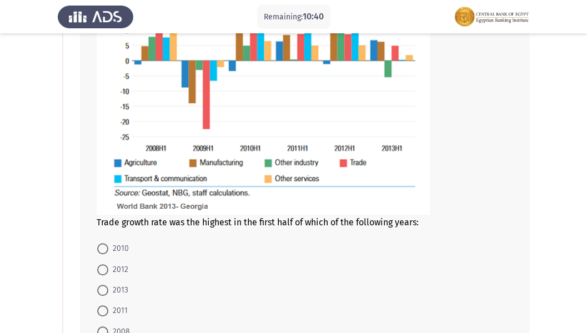
scroll to position [270, 0]
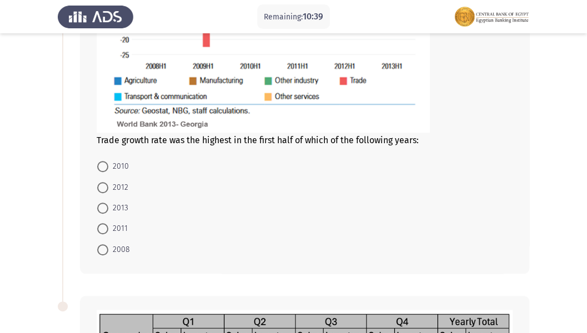
click at [112, 189] on span "2012" at bounding box center [118, 187] width 20 height 13
click at [108, 189] on input "2012" at bounding box center [102, 187] width 11 height 11
radio input "true"
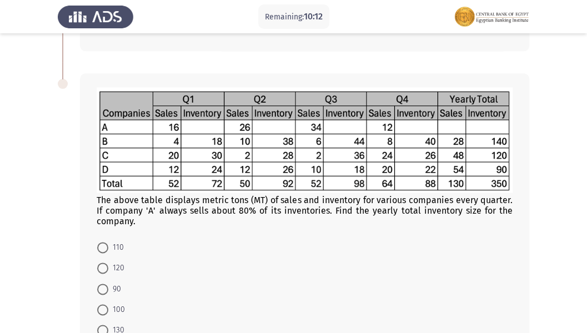
scroll to position [528, 0]
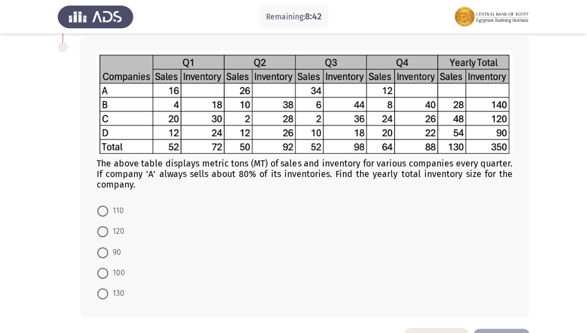
click at [103, 205] on span at bounding box center [102, 210] width 11 height 11
click at [103, 205] on input "110" at bounding box center [102, 210] width 11 height 11
radio input "true"
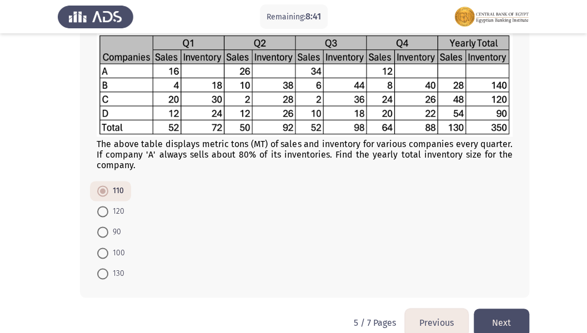
scroll to position [565, 0]
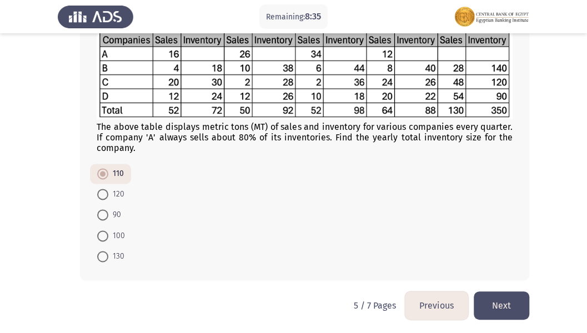
click at [500, 286] on button "Next" at bounding box center [501, 305] width 56 height 28
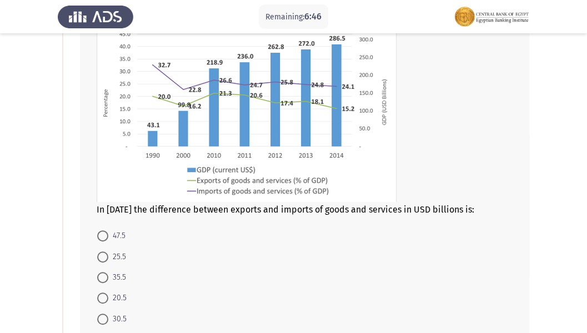
scroll to position [111, 0]
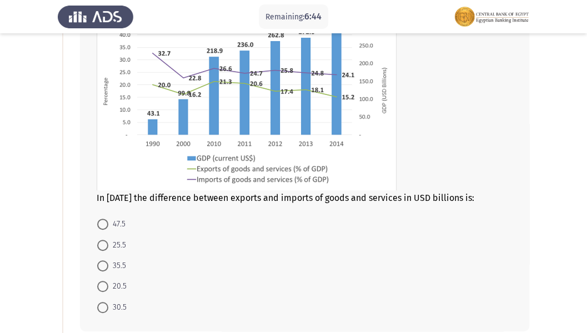
click at [107, 243] on span at bounding box center [102, 245] width 11 height 11
click at [107, 243] on input "25.5" at bounding box center [102, 245] width 11 height 11
radio input "true"
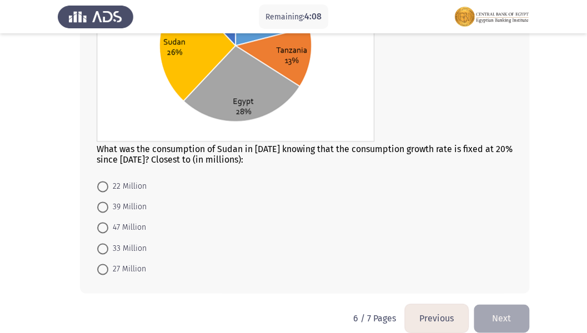
scroll to position [562, 0]
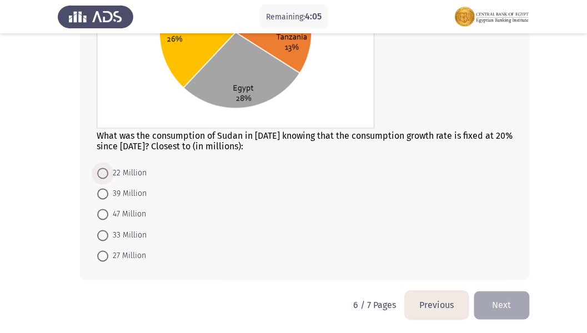
click at [127, 173] on span "22 Million" at bounding box center [127, 173] width 38 height 13
click at [108, 173] on input "22 Million" at bounding box center [102, 173] width 11 height 11
radio input "true"
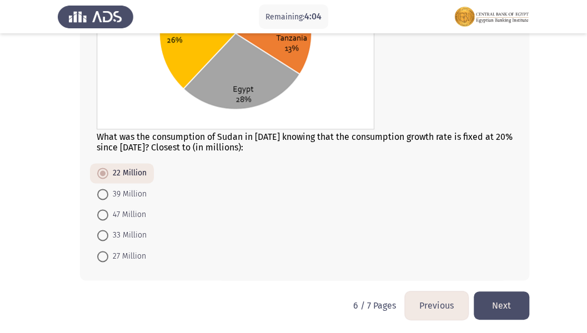
click at [492, 286] on button "Next" at bounding box center [501, 305] width 56 height 28
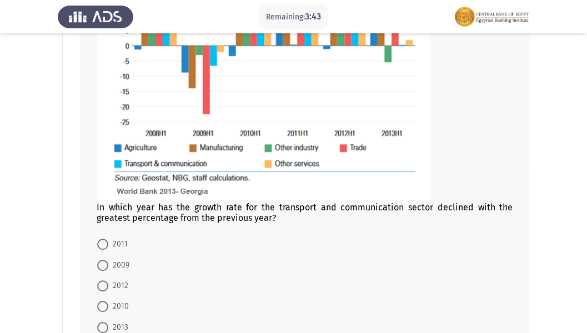
scroll to position [222, 0]
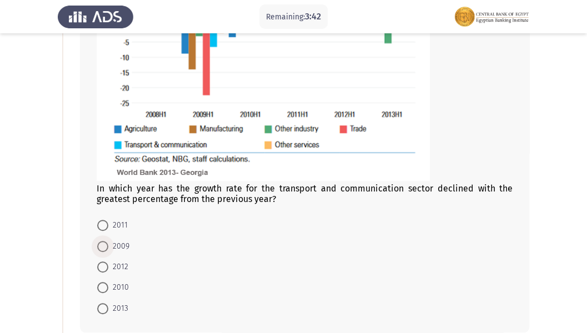
click at [108, 246] on span at bounding box center [102, 246] width 11 height 11
click at [108, 246] on input "2009" at bounding box center [102, 246] width 11 height 11
radio input "true"
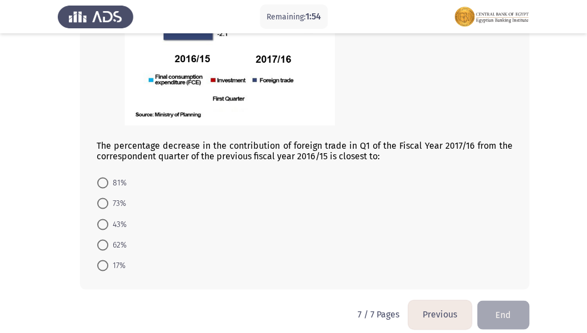
scroll to position [708, 0]
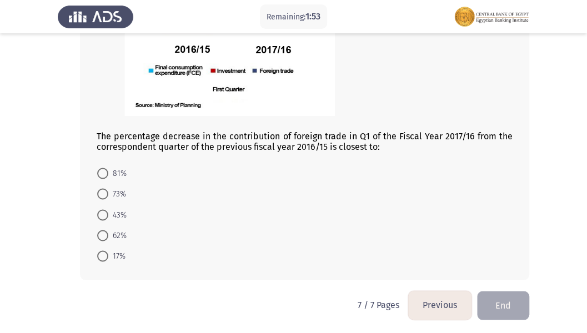
click at [104, 168] on span at bounding box center [102, 173] width 11 height 11
click at [104, 168] on input "81%" at bounding box center [102, 173] width 11 height 11
radio input "true"
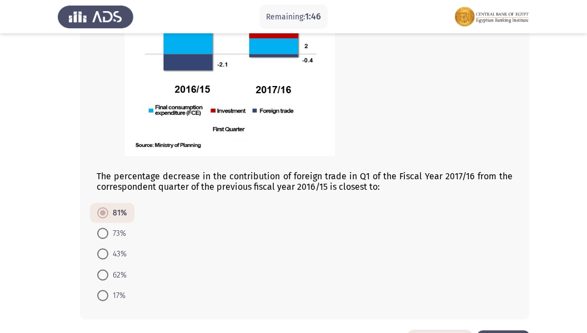
scroll to position [707, 0]
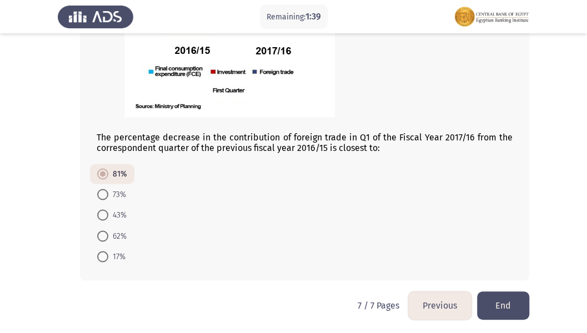
click at [488, 286] on button "End" at bounding box center [503, 305] width 52 height 28
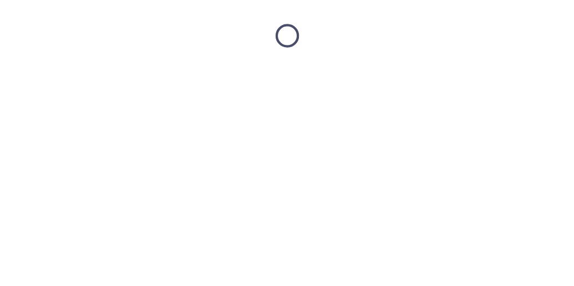
scroll to position [0, 0]
